Goal: Consume media (video, audio)

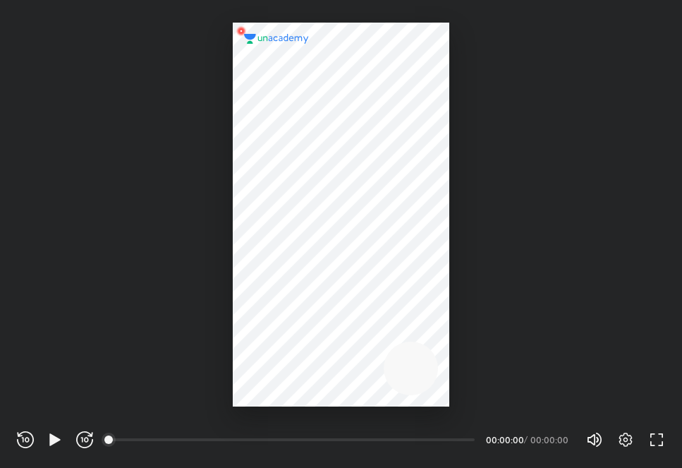
scroll to position [468, 682]
click at [464, 281] on div at bounding box center [341, 203] width 682 height 406
click at [51, 436] on icon "button" at bounding box center [54, 439] width 11 height 12
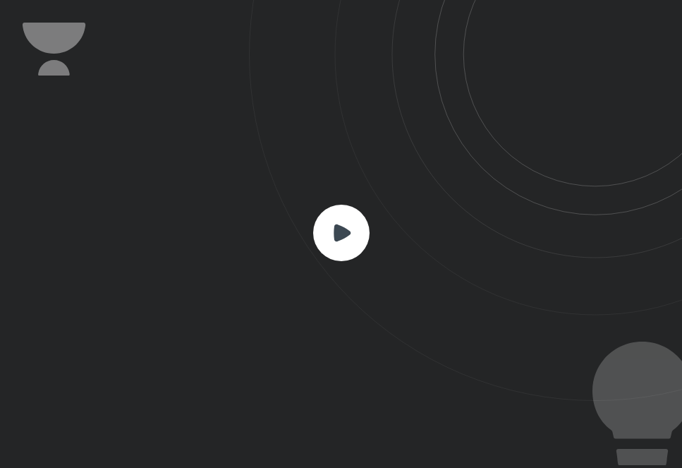
click at [346, 240] on rect at bounding box center [341, 232] width 56 height 56
click at [338, 231] on icon at bounding box center [342, 232] width 17 height 17
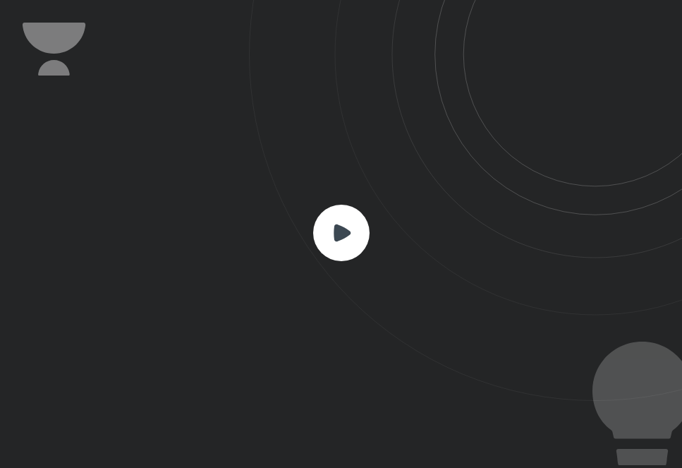
click at [367, 250] on icon at bounding box center [341, 232] width 56 height 56
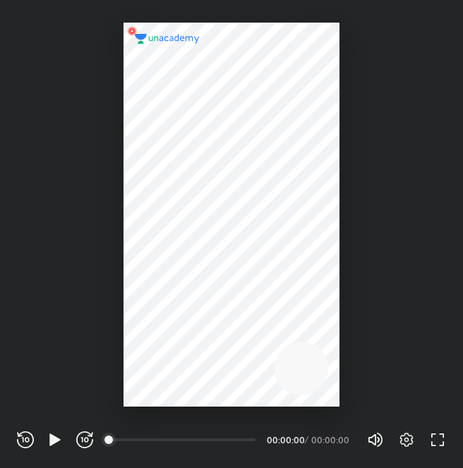
scroll to position [468, 463]
click at [48, 434] on icon "button" at bounding box center [55, 439] width 17 height 17
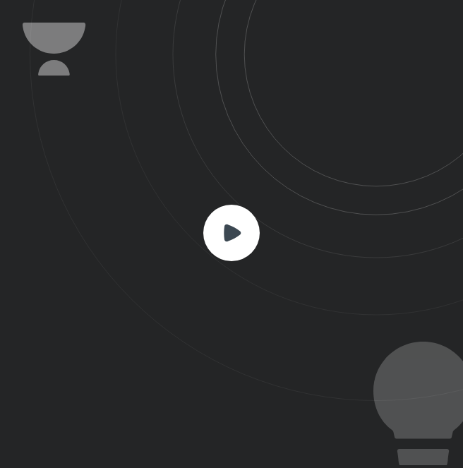
click at [193, 367] on icon at bounding box center [246, 200] width 433 height 401
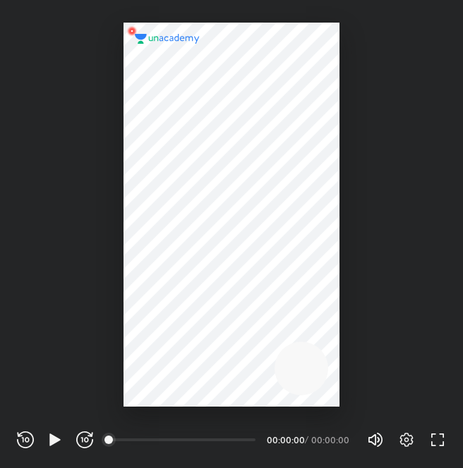
click at [375, 291] on div at bounding box center [231, 203] width 463 height 406
click at [51, 432] on icon "button" at bounding box center [55, 439] width 17 height 17
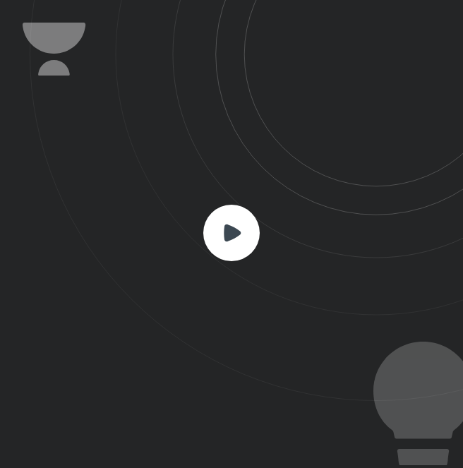
click at [220, 230] on rect at bounding box center [231, 232] width 56 height 56
click at [212, 248] on rect at bounding box center [231, 232] width 56 height 56
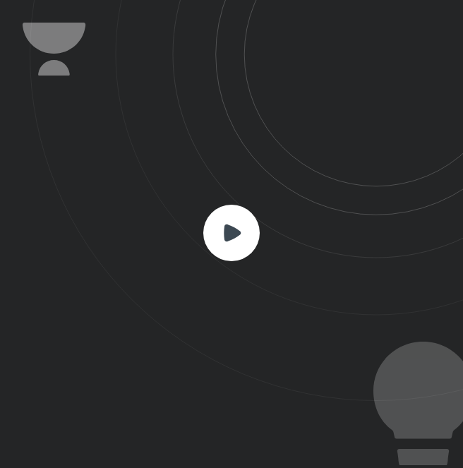
click at [212, 248] on rect at bounding box center [231, 232] width 56 height 56
click at [214, 229] on rect at bounding box center [231, 232] width 56 height 56
click at [244, 223] on rect at bounding box center [231, 232] width 56 height 56
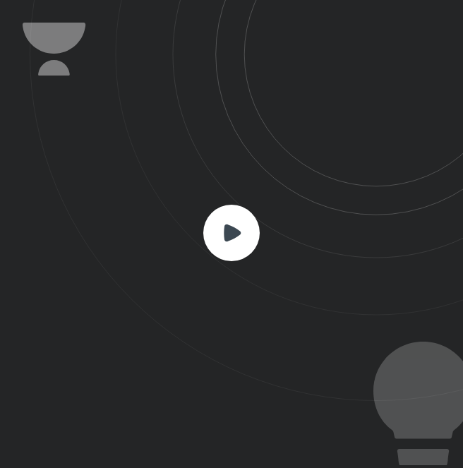
click at [244, 223] on rect at bounding box center [231, 232] width 56 height 56
drag, startPoint x: 141, startPoint y: 272, endPoint x: 347, endPoint y: 162, distance: 233.4
click at [347, 162] on icon at bounding box center [246, 200] width 433 height 401
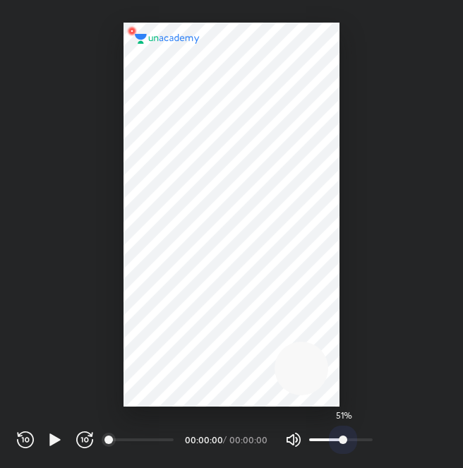
click at [341, 437] on span "51%" at bounding box center [340, 439] width 63 height 21
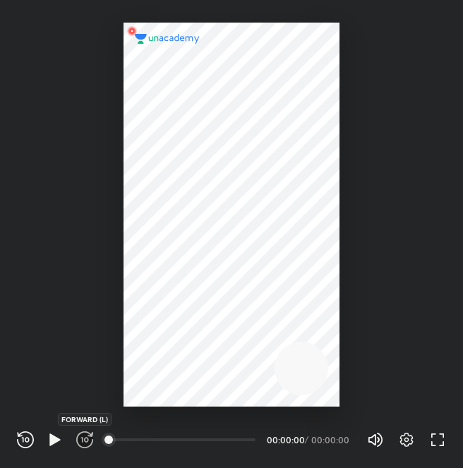
click at [83, 435] on icon "button" at bounding box center [84, 439] width 17 height 17
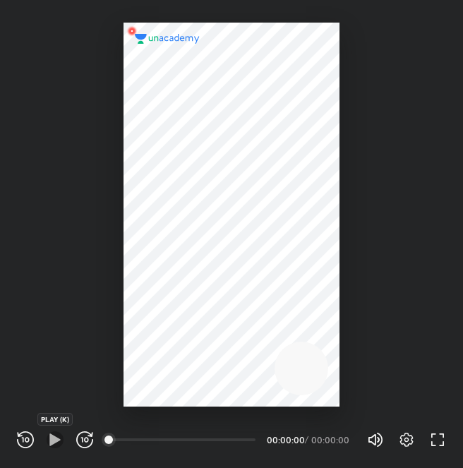
click at [50, 440] on icon "button" at bounding box center [54, 439] width 11 height 12
